Goal: Transaction & Acquisition: Purchase product/service

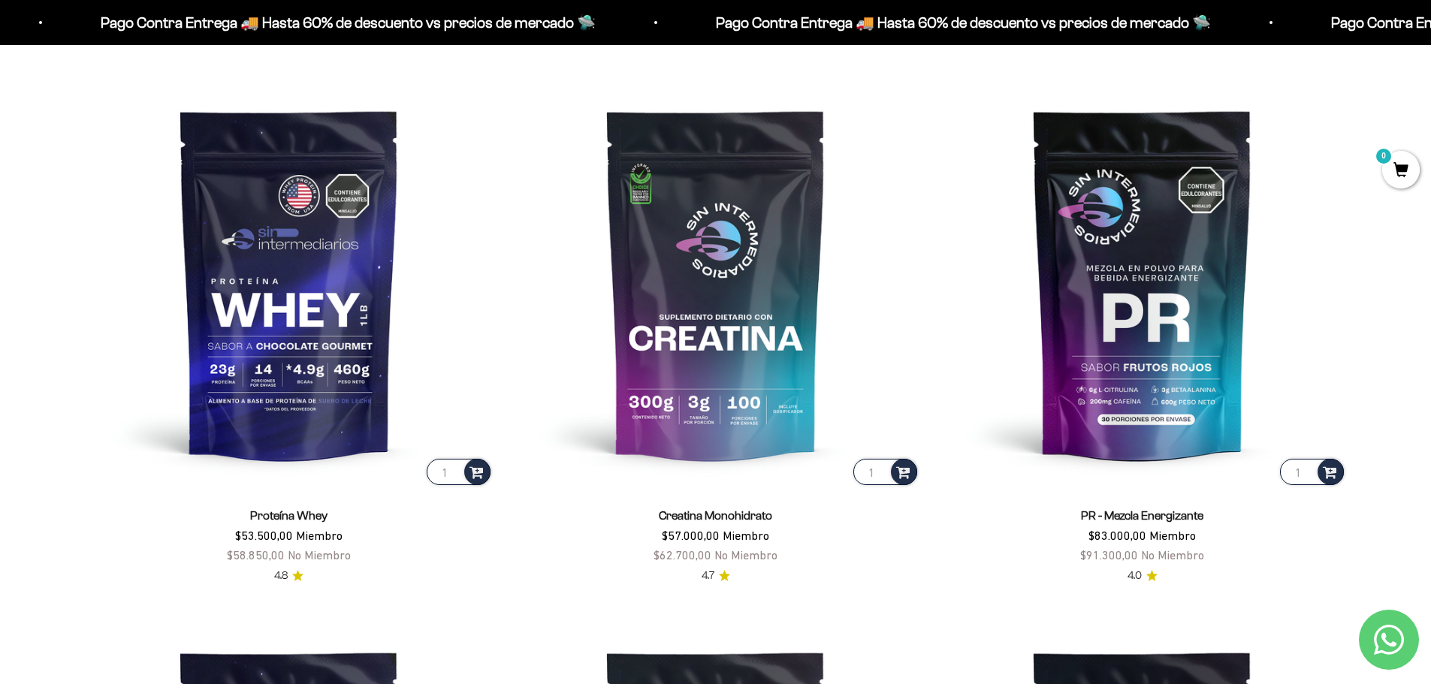
scroll to position [751, 0]
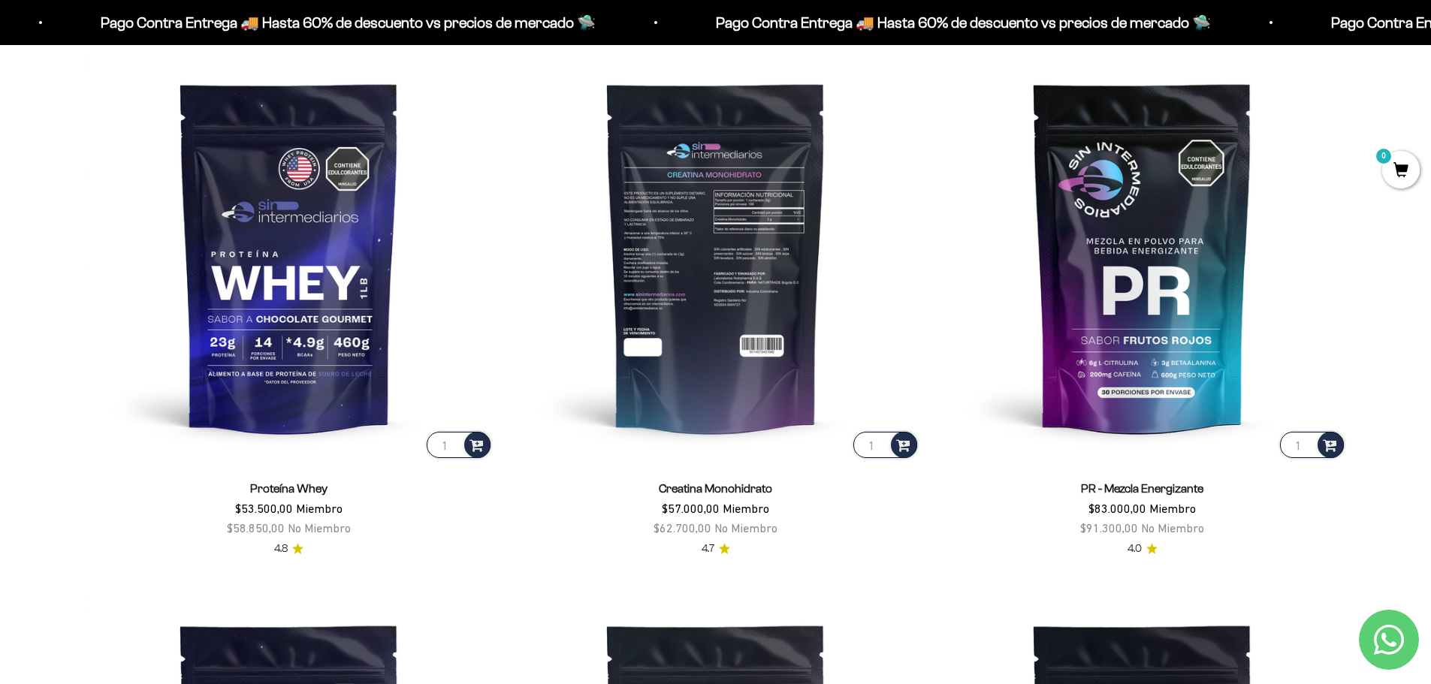
click at [668, 256] on img at bounding box center [715, 257] width 409 height 409
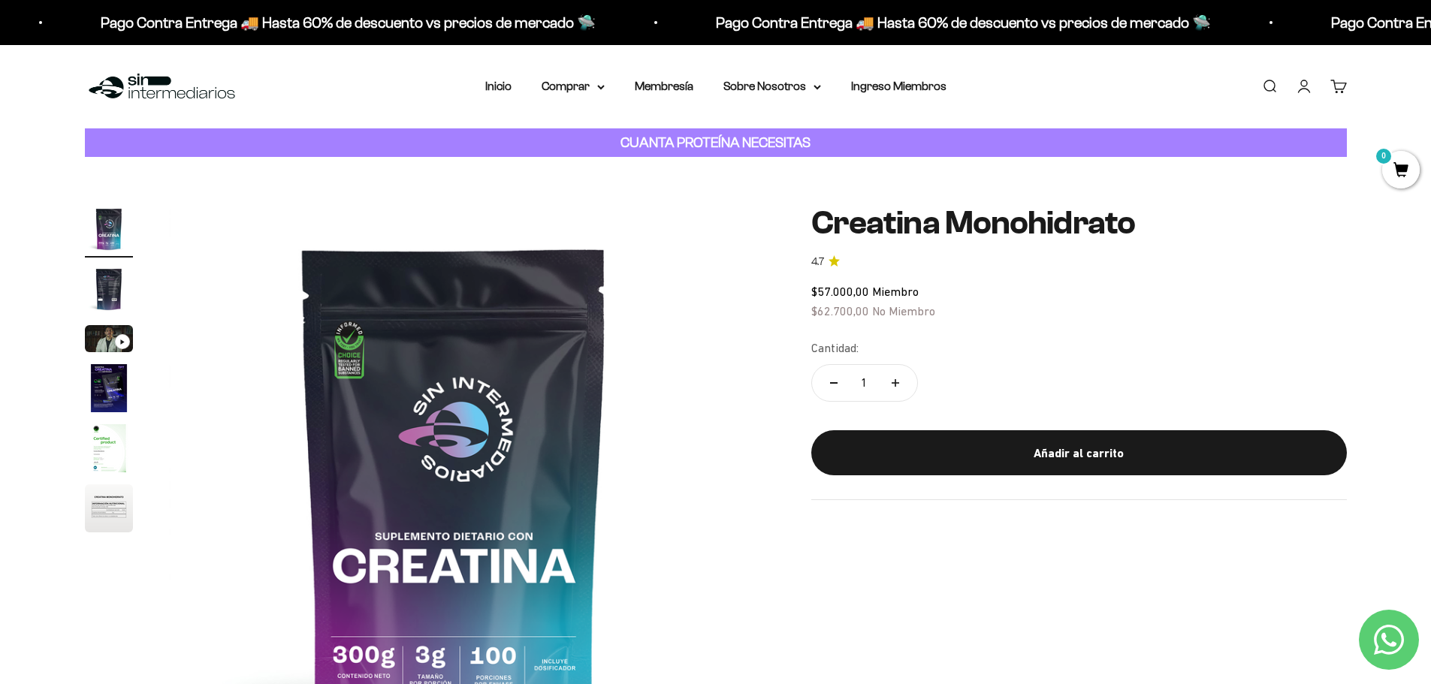
click at [906, 385] on button "Aumentar cantidad" at bounding box center [895, 383] width 44 height 36
type input "2"
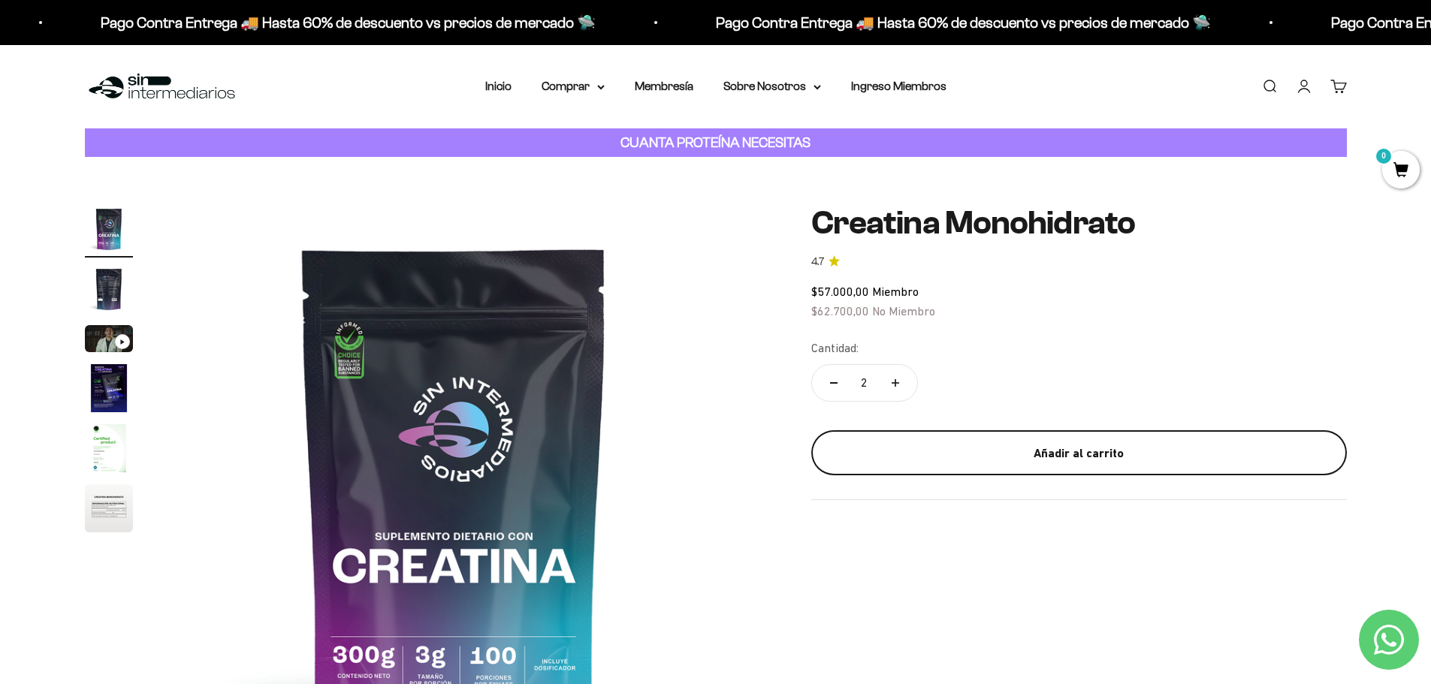
click at [1027, 441] on button "Añadir al carrito" at bounding box center [1078, 452] width 535 height 45
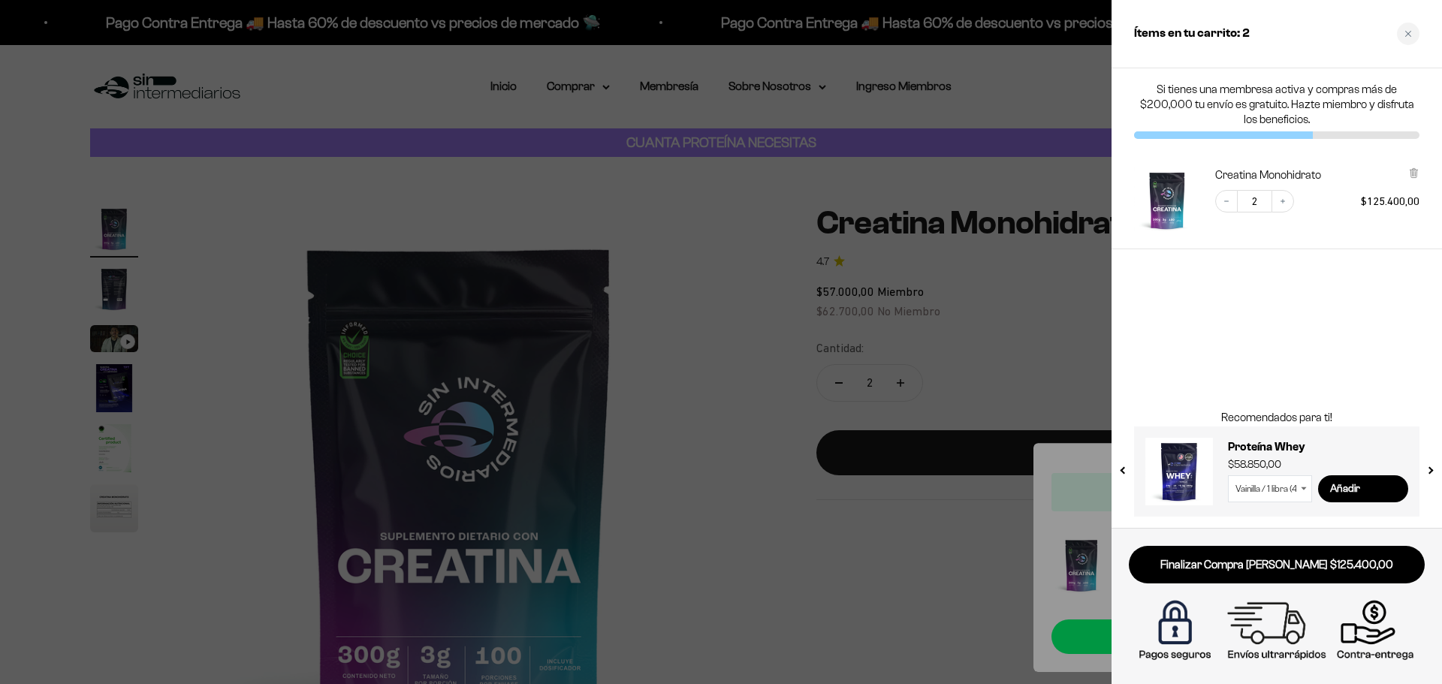
click at [679, 294] on div at bounding box center [721, 342] width 1442 height 684
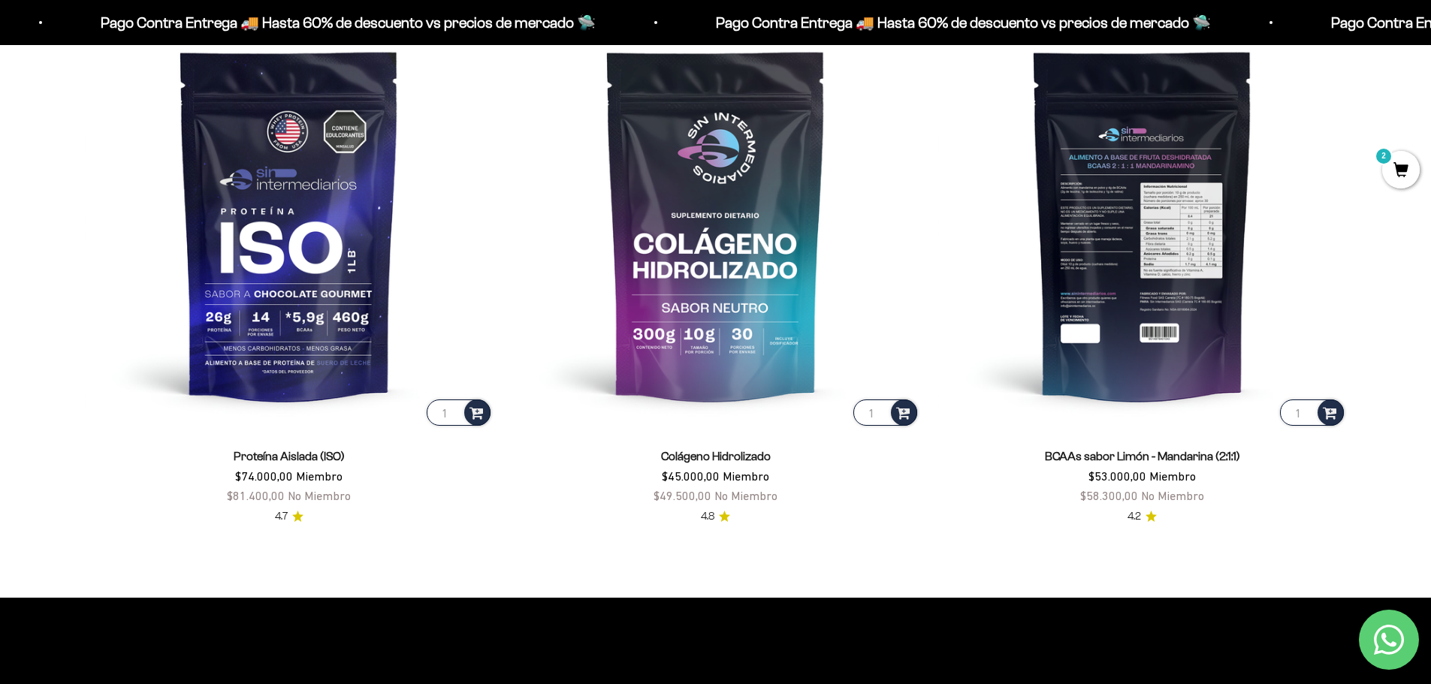
scroll to position [1352, 0]
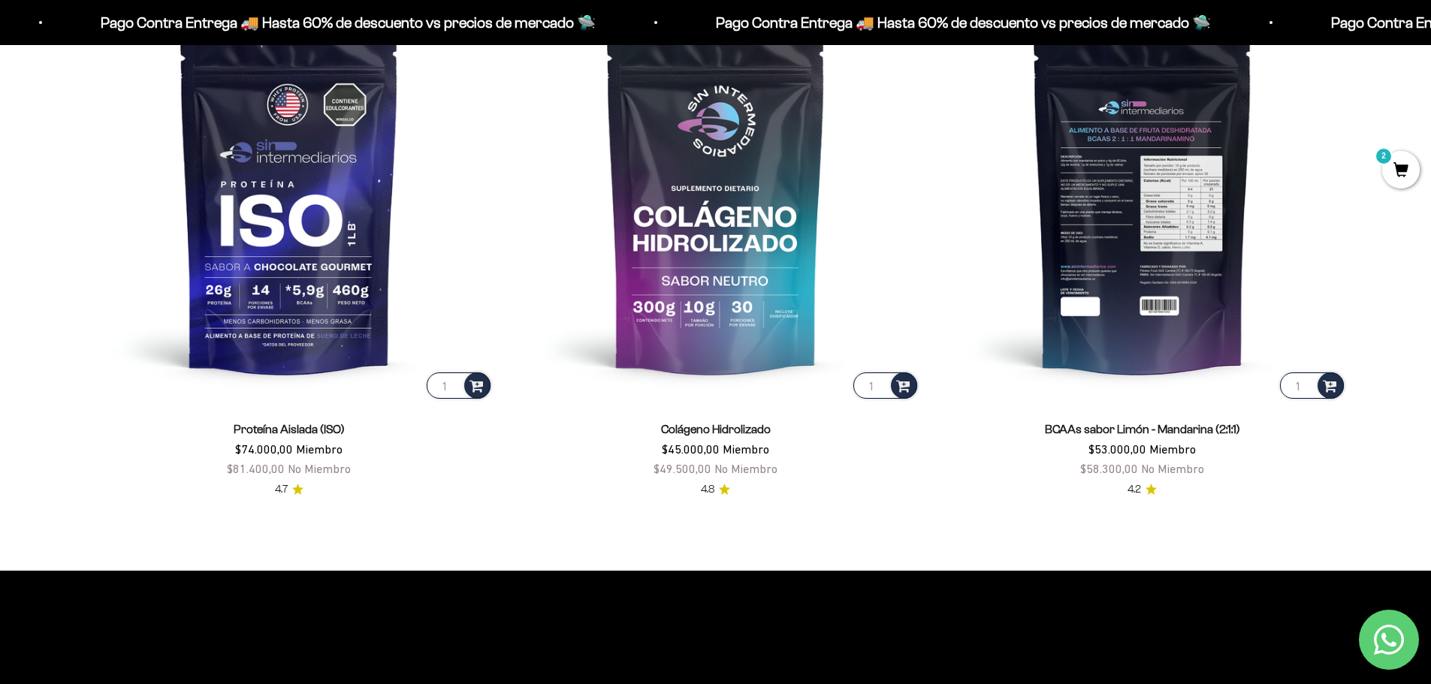
click at [1167, 196] on img at bounding box center [1142, 197] width 409 height 409
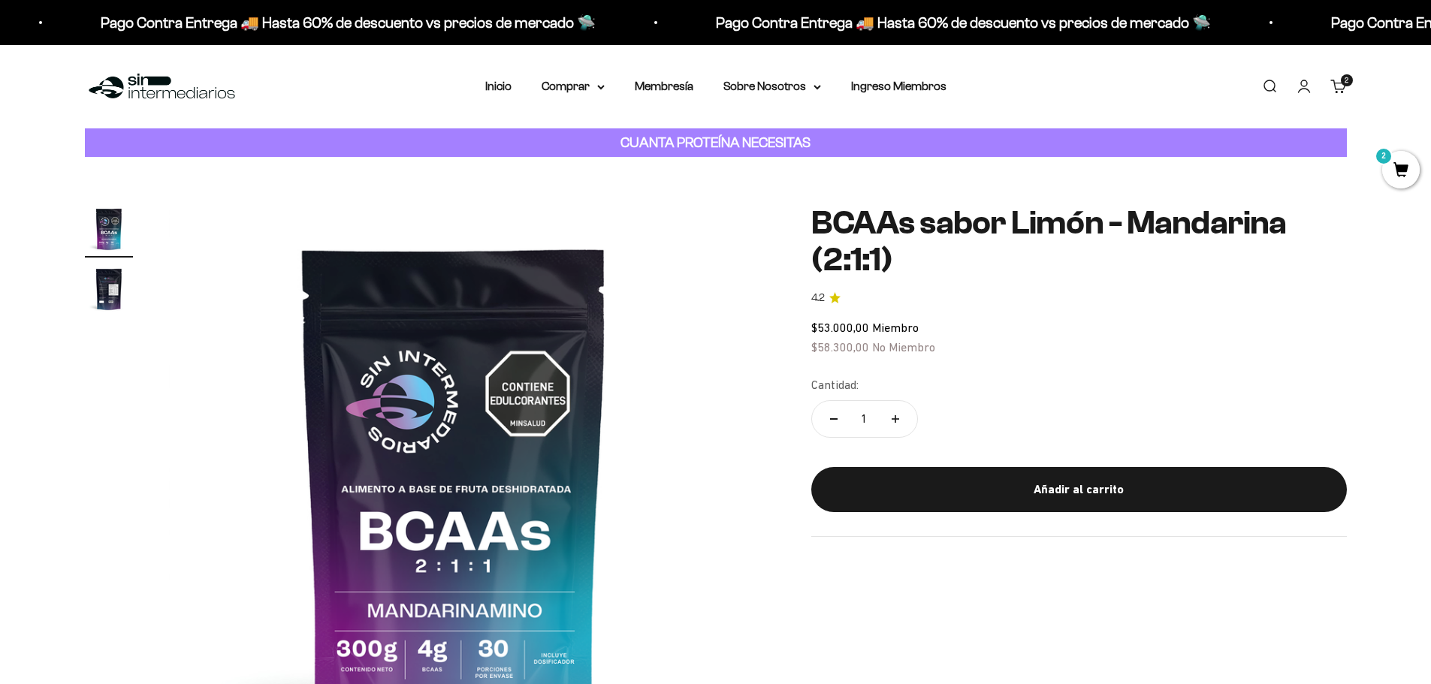
click at [900, 417] on button "Aumentar cantidad" at bounding box center [895, 419] width 44 height 36
type input "2"
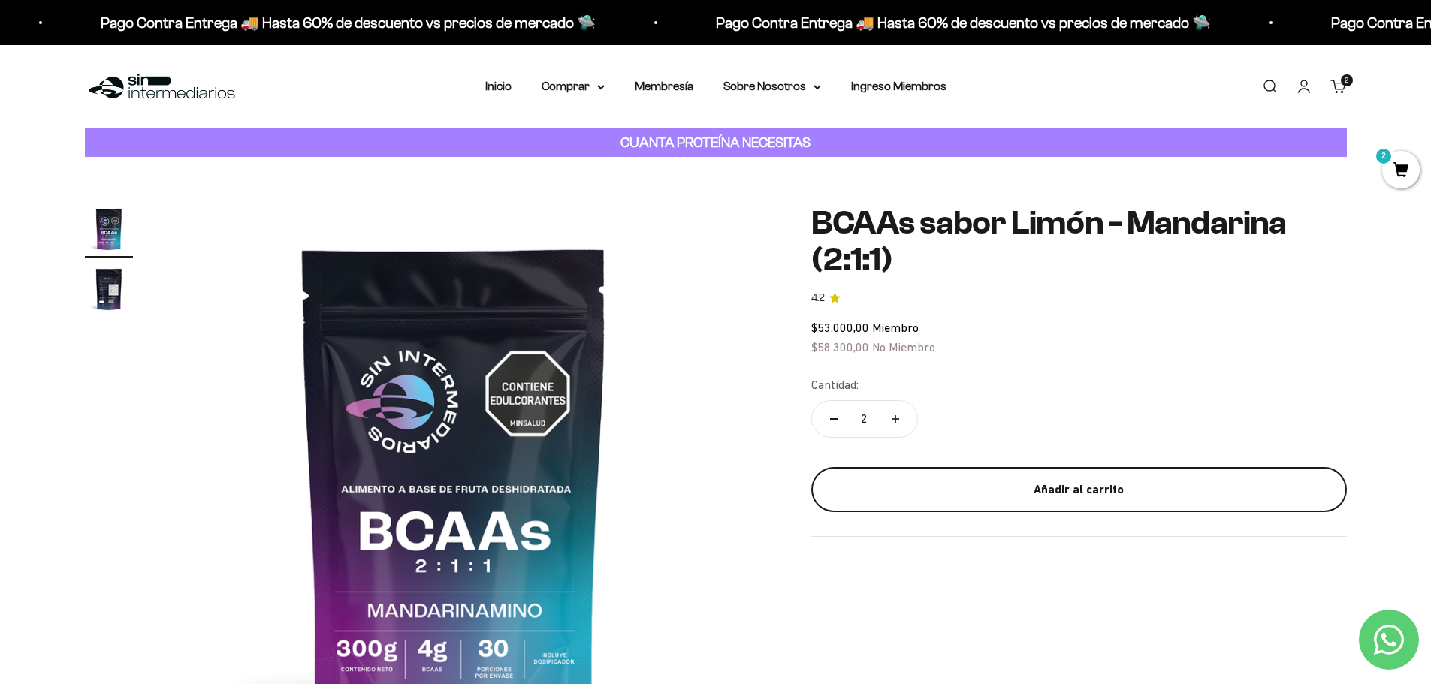
click at [1102, 485] on div "Añadir al carrito" at bounding box center [1078, 490] width 475 height 20
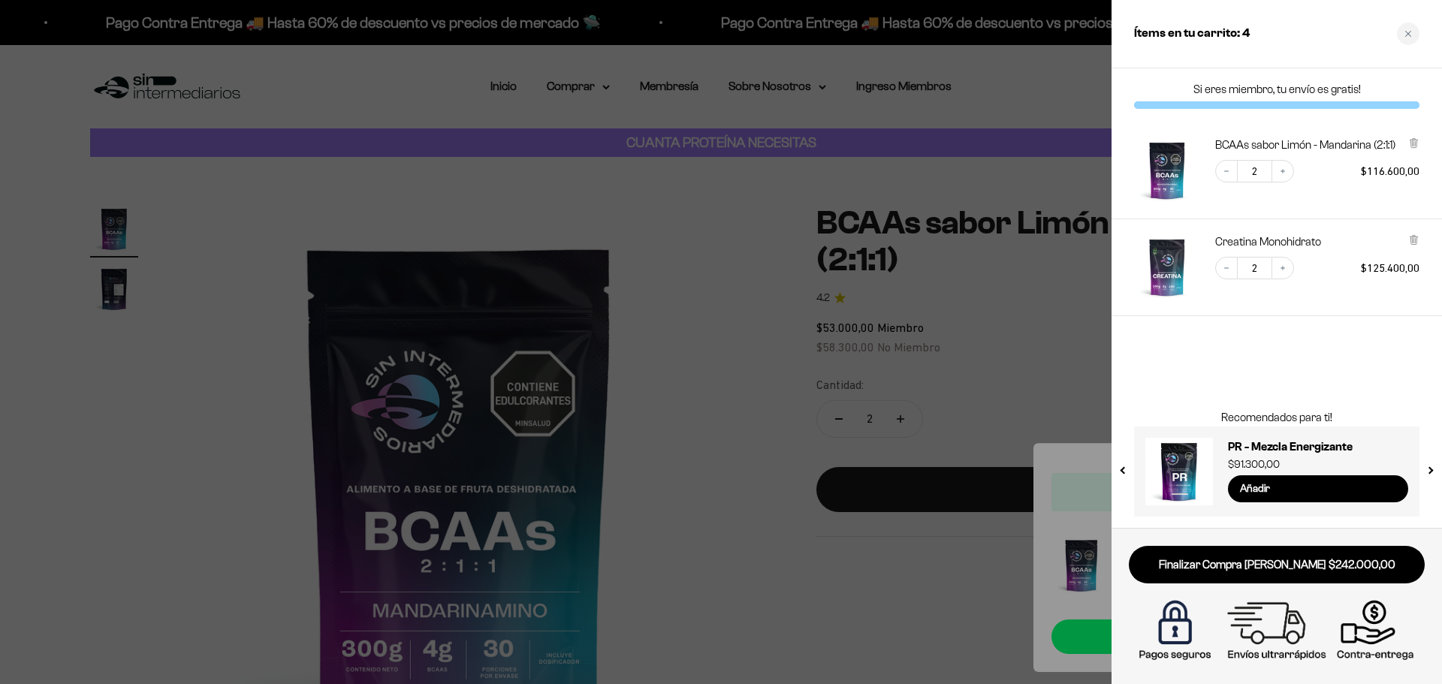
click at [204, 358] on div at bounding box center [721, 342] width 1442 height 684
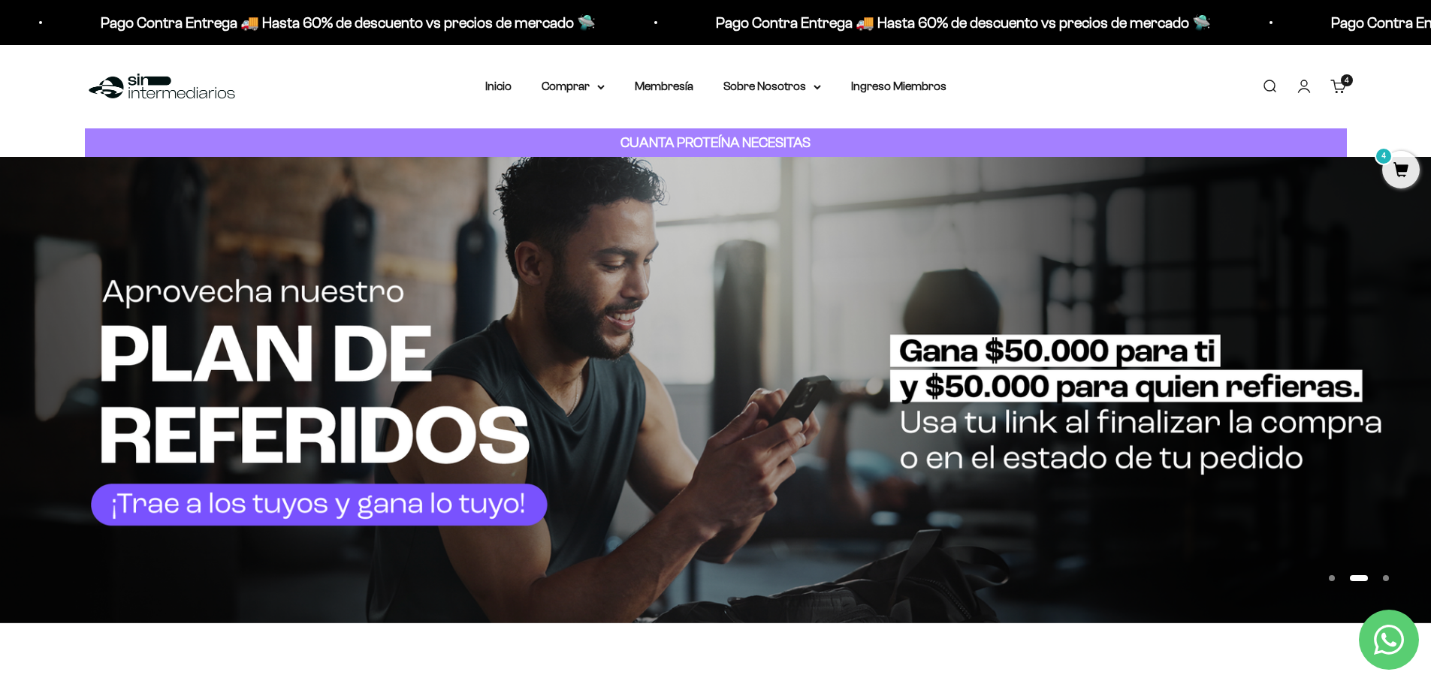
click at [1404, 170] on span "4" at bounding box center [1401, 170] width 38 height 38
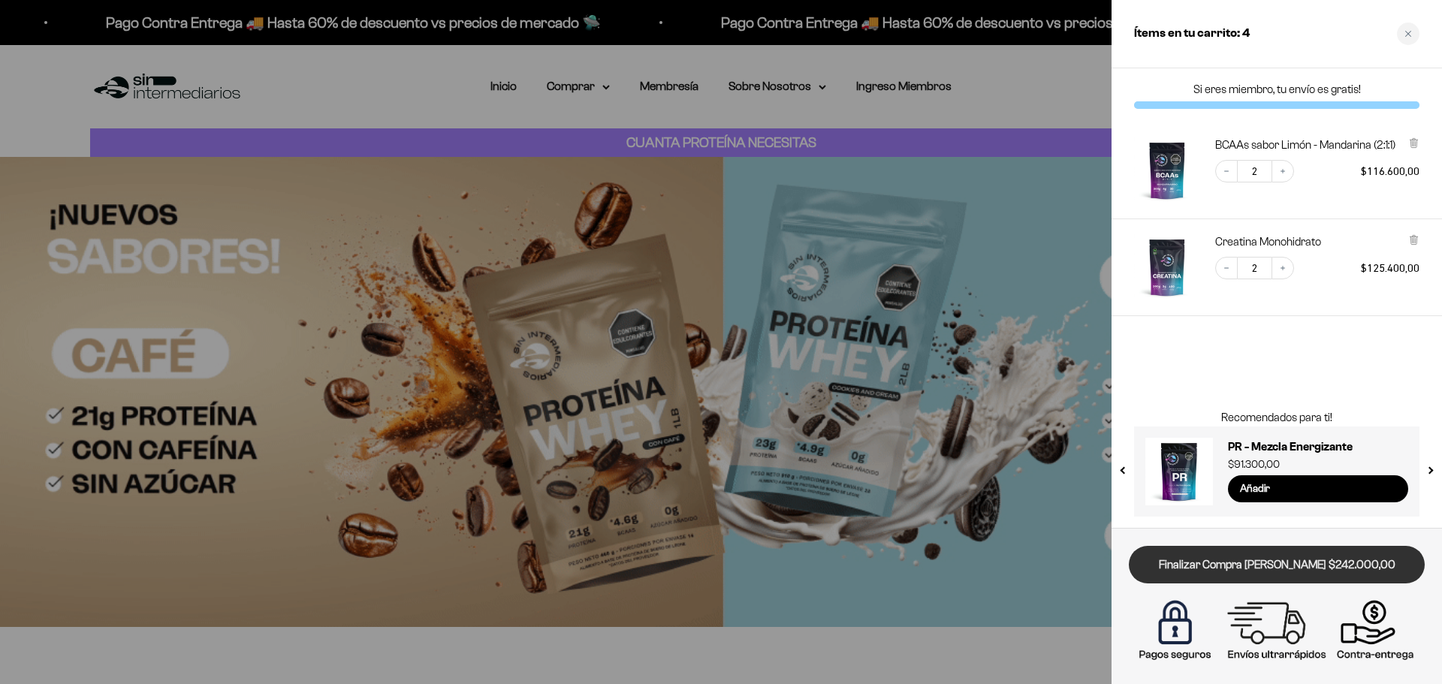
click at [1322, 562] on link "Finalizar Compra [PERSON_NAME] $242.000,00" at bounding box center [1277, 565] width 296 height 38
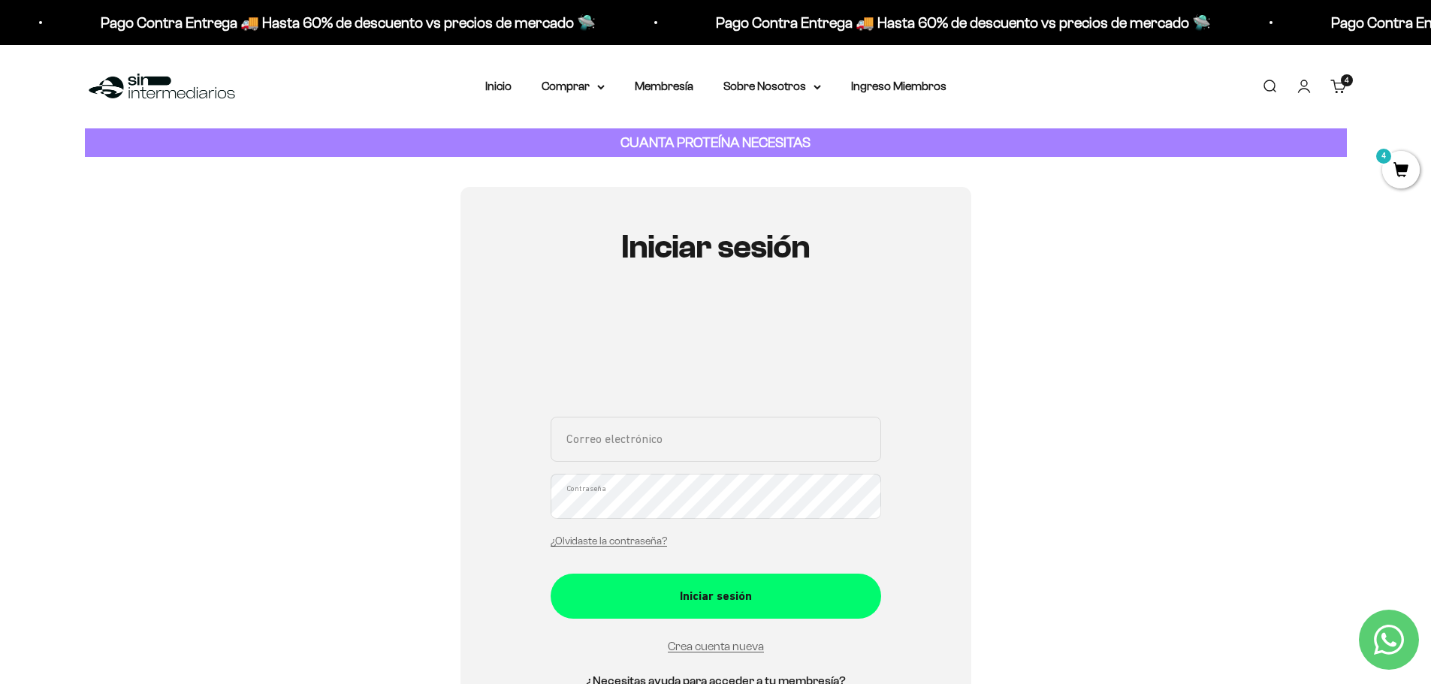
click at [1397, 163] on span "4" at bounding box center [1401, 170] width 38 height 38
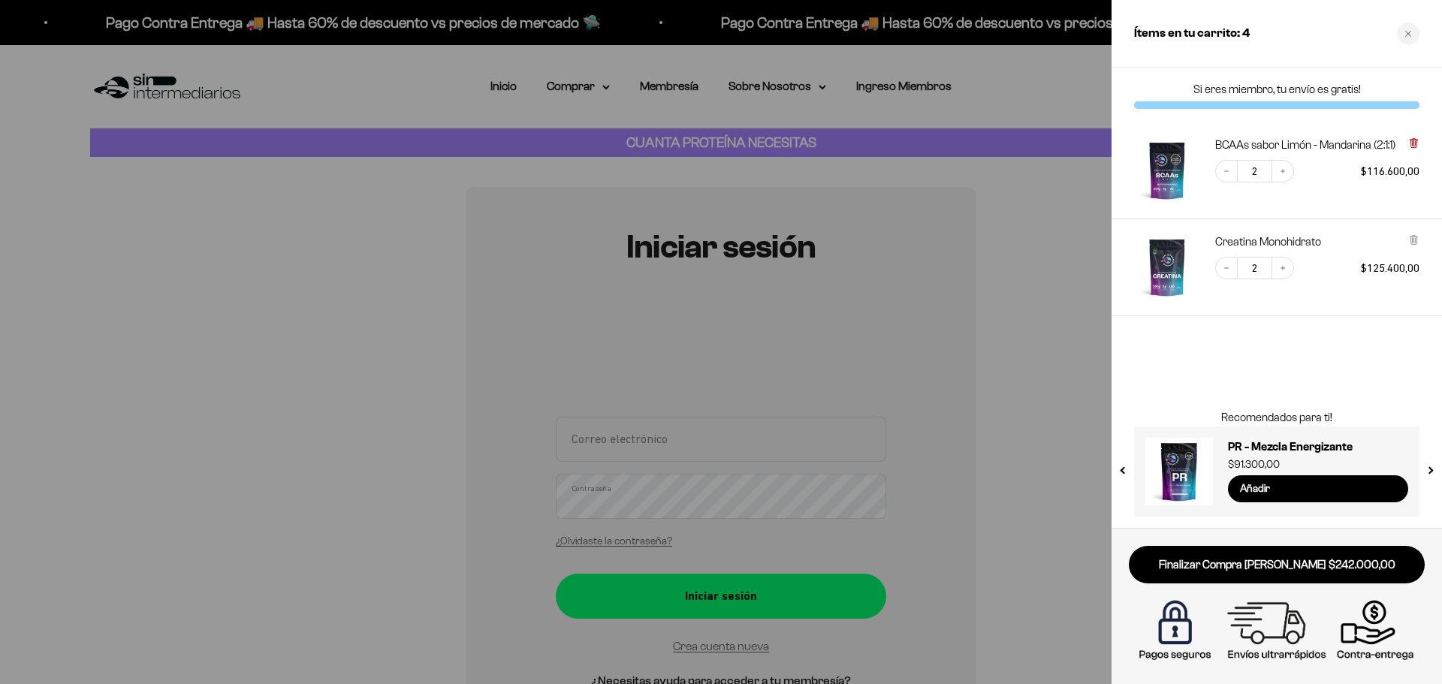
click at [1410, 148] on icon at bounding box center [1413, 142] width 11 height 11
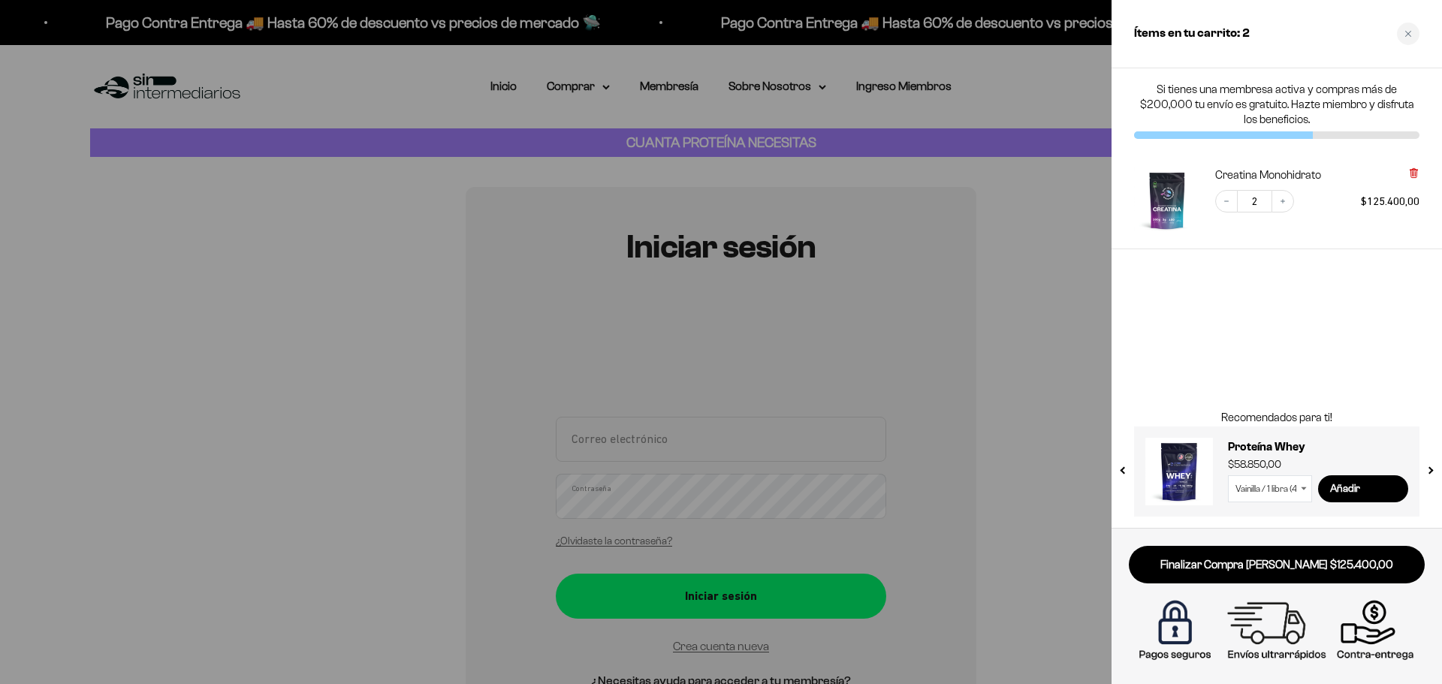
click at [1413, 176] on icon at bounding box center [1413, 174] width 6 height 8
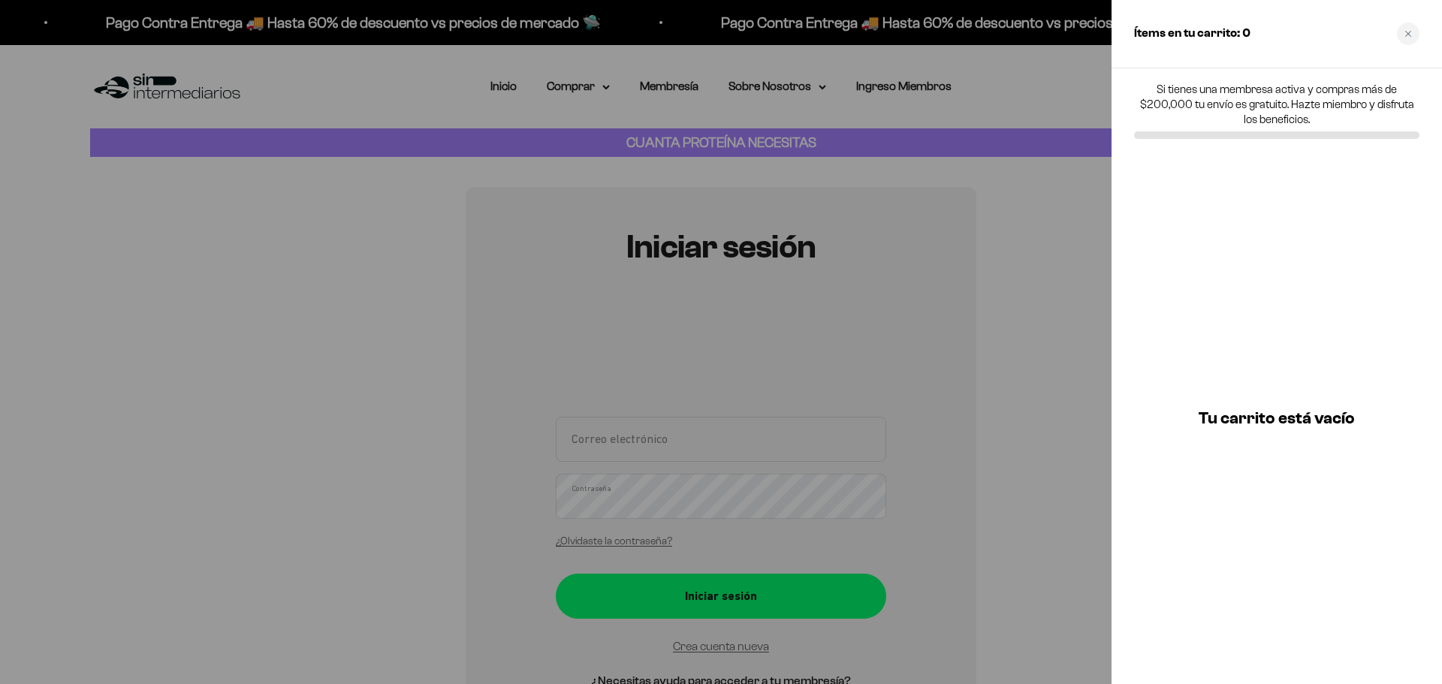
click at [159, 400] on div at bounding box center [721, 342] width 1442 height 684
